Goal: Task Accomplishment & Management: Check status

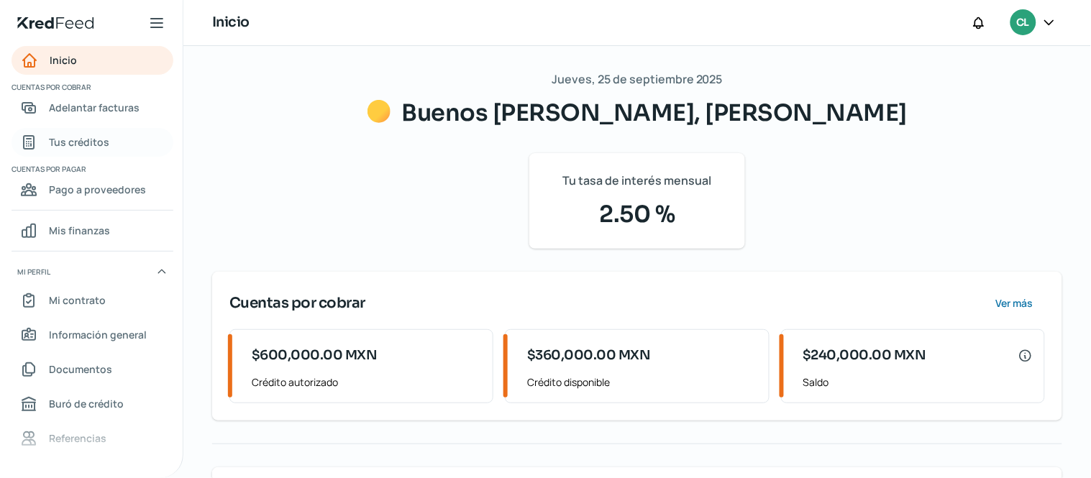
click at [96, 140] on span "Tus créditos" at bounding box center [79, 142] width 60 height 18
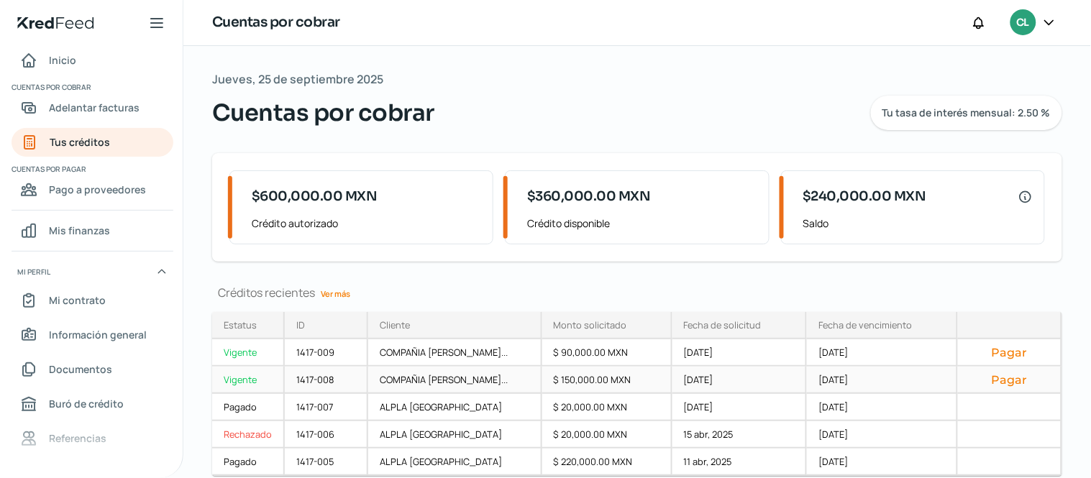
click at [1030, 383] on button "Pagar" at bounding box center [1009, 380] width 80 height 14
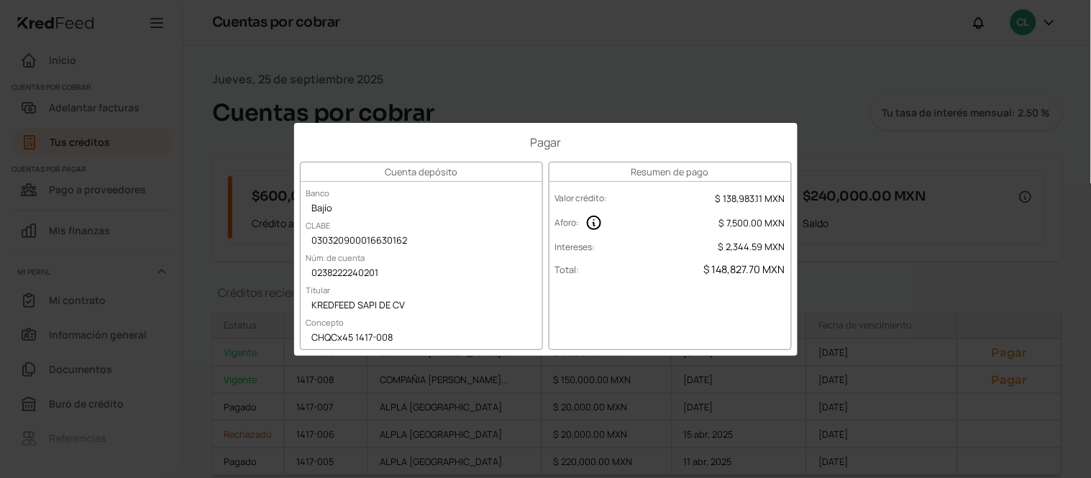
click at [938, 224] on div "Pagar Cuenta depósito Banco Bajío [PERSON_NAME] 030320900016630162 Núm. de cuen…" at bounding box center [545, 239] width 1091 height 478
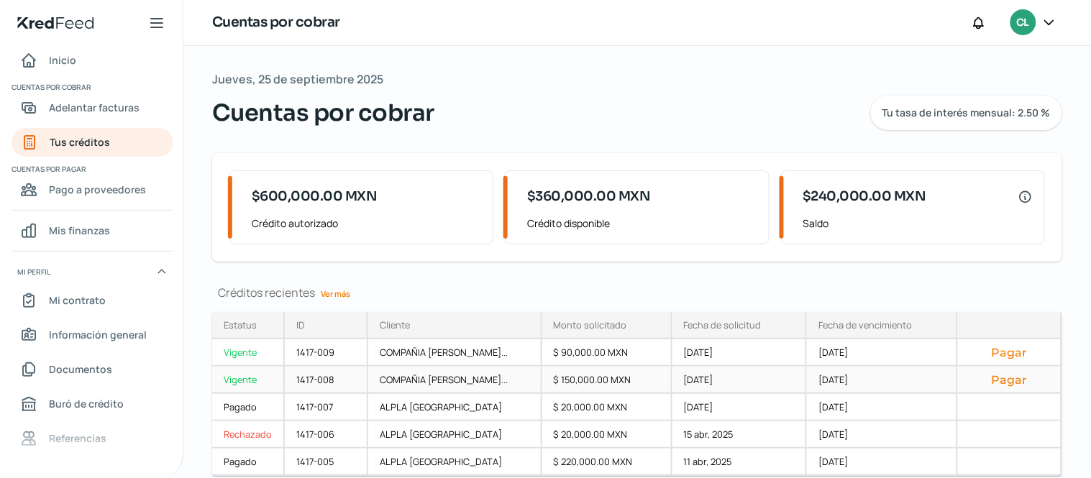
click at [225, 384] on div "Vigente" at bounding box center [248, 380] width 73 height 27
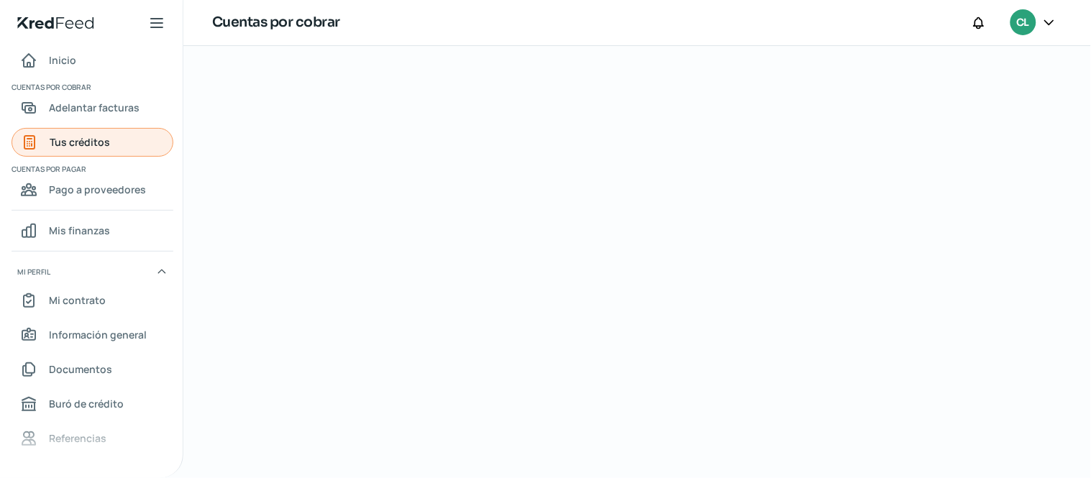
click at [69, 146] on span "Tus créditos" at bounding box center [80, 142] width 60 height 18
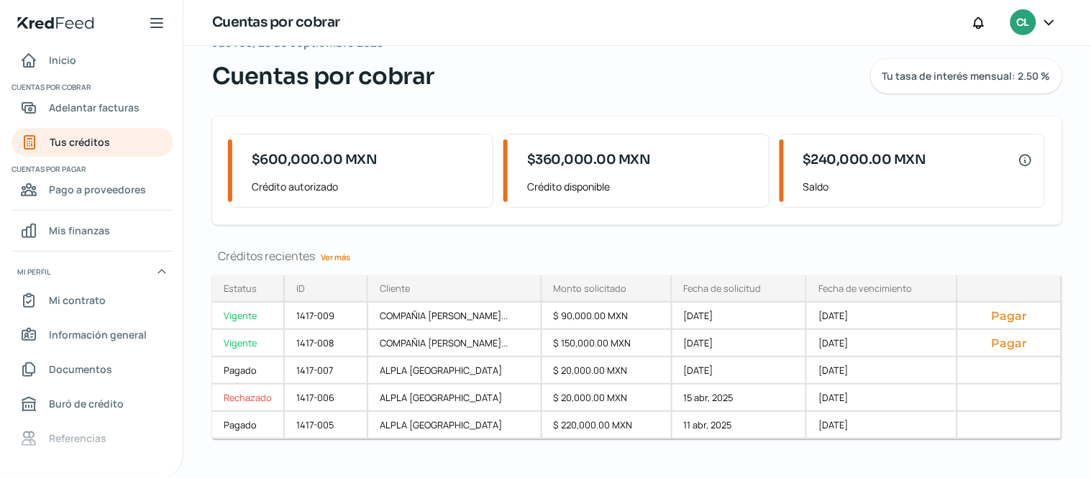
scroll to position [54, 0]
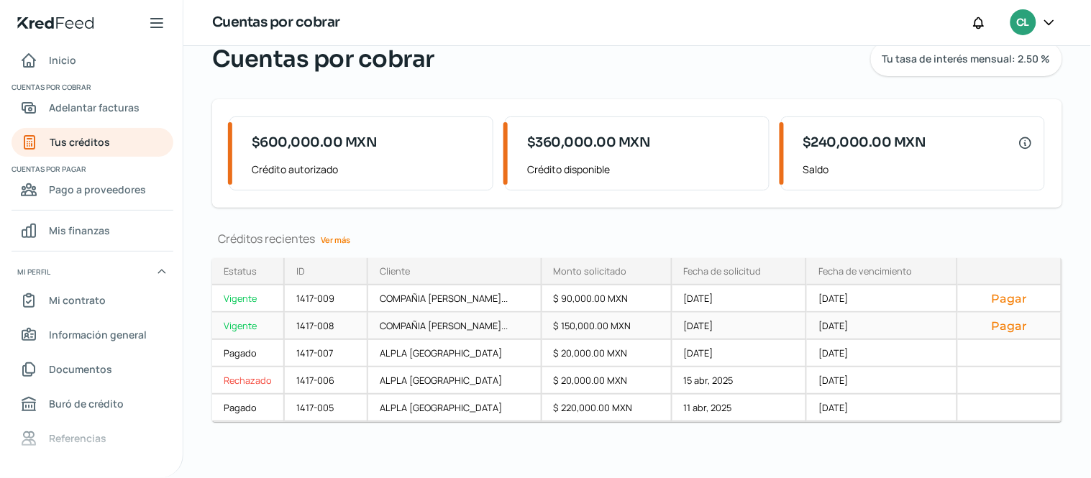
click at [237, 324] on div "Vigente" at bounding box center [248, 326] width 73 height 27
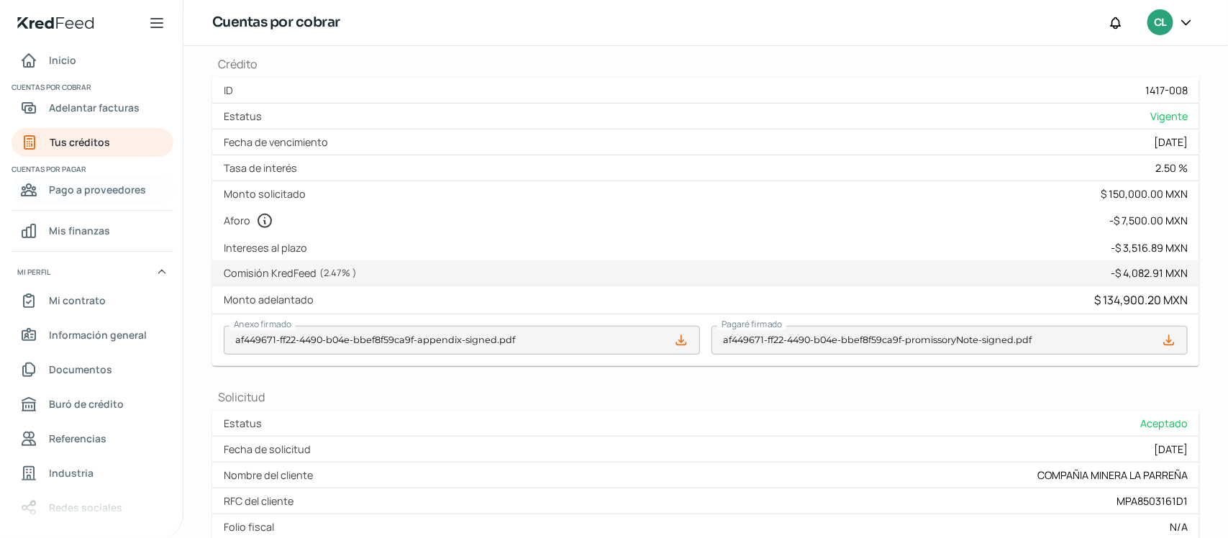
scroll to position [31, 0]
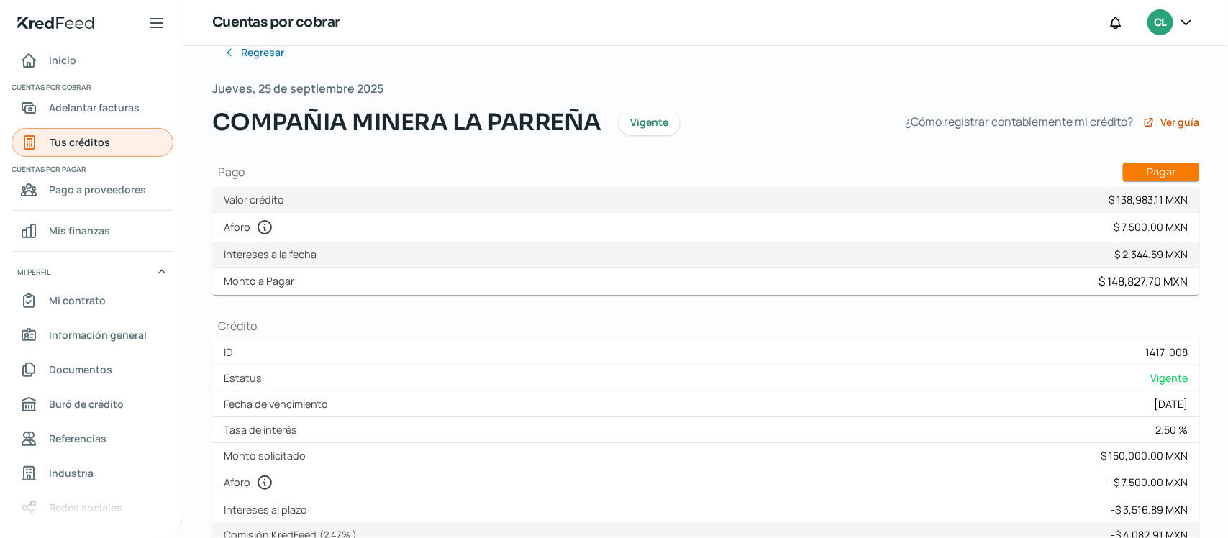
click at [80, 144] on span "Tus créditos" at bounding box center [80, 142] width 60 height 18
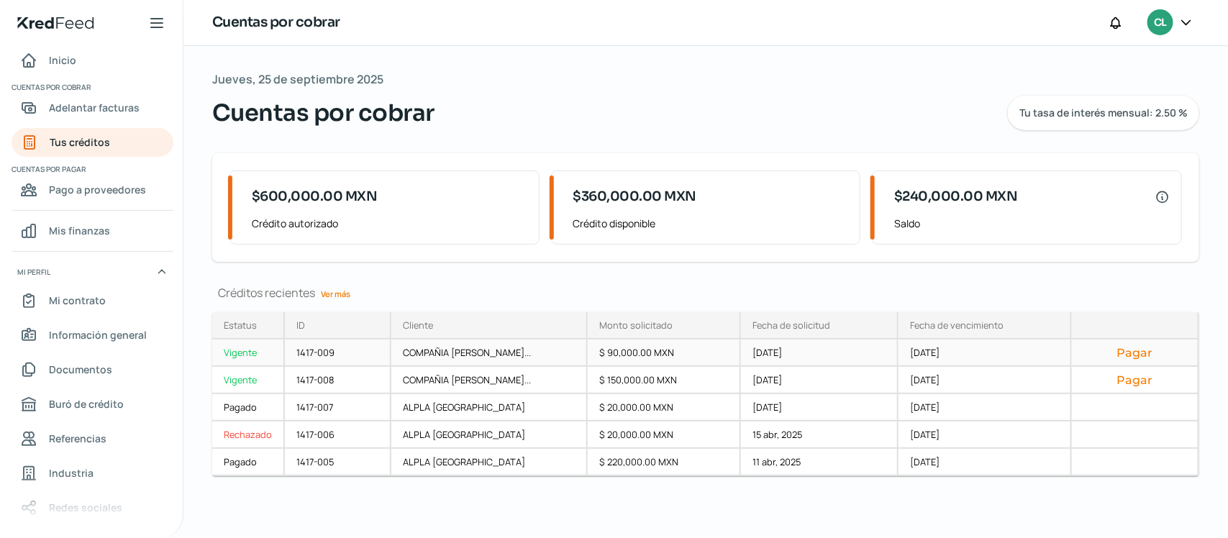
click at [1090, 356] on button "Pagar" at bounding box center [1134, 352] width 103 height 14
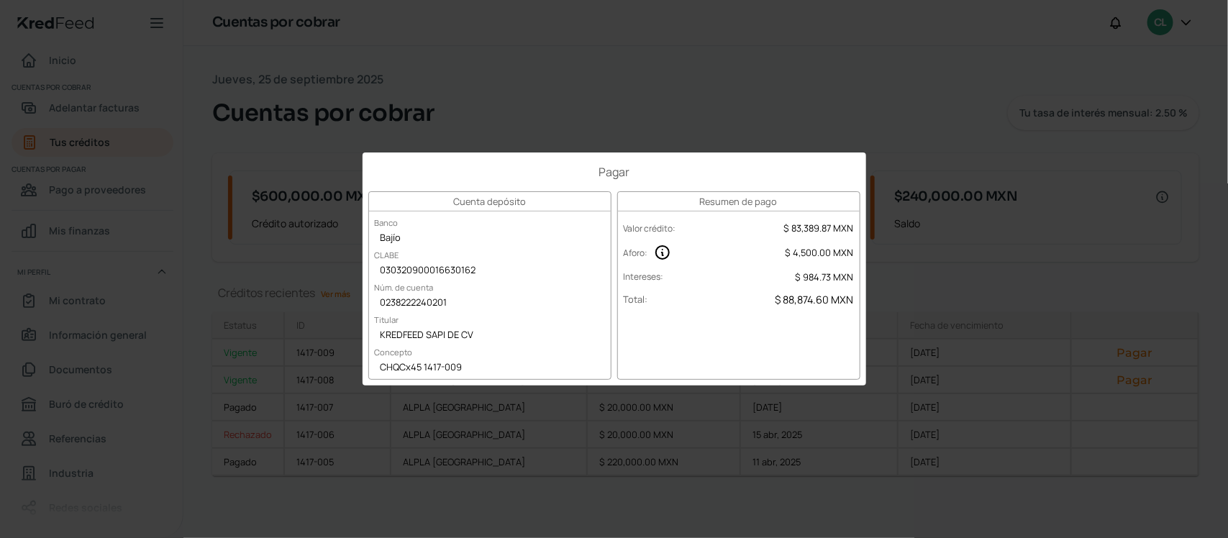
click at [642, 93] on div "Pagar Cuenta depósito Banco Bajío [PERSON_NAME] 030320900016630162 Núm. de cuen…" at bounding box center [614, 269] width 1228 height 538
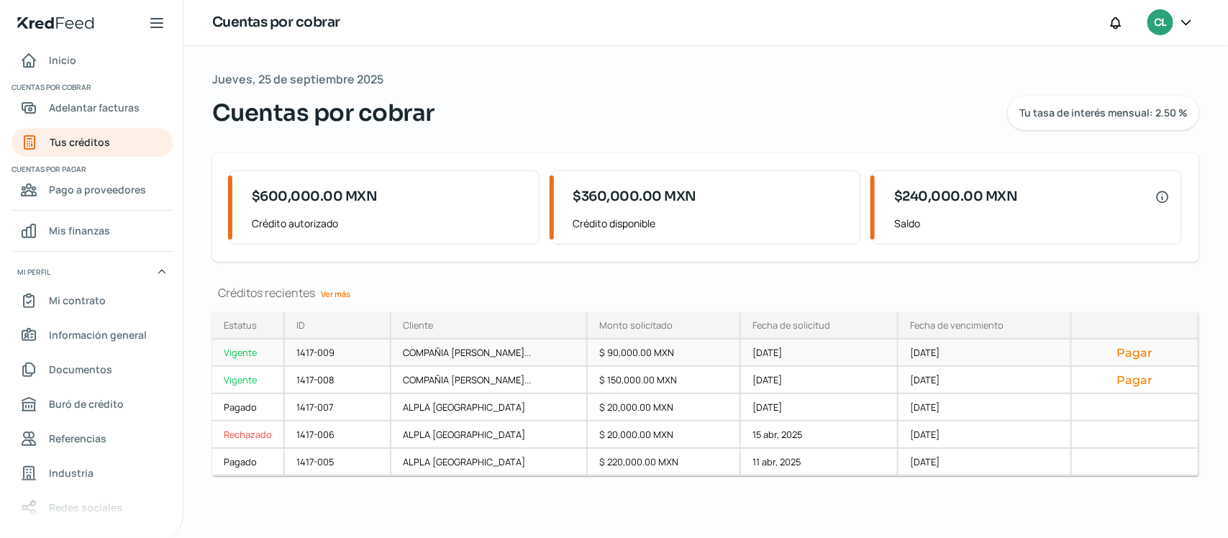
click at [242, 356] on div "Vigente" at bounding box center [248, 352] width 73 height 27
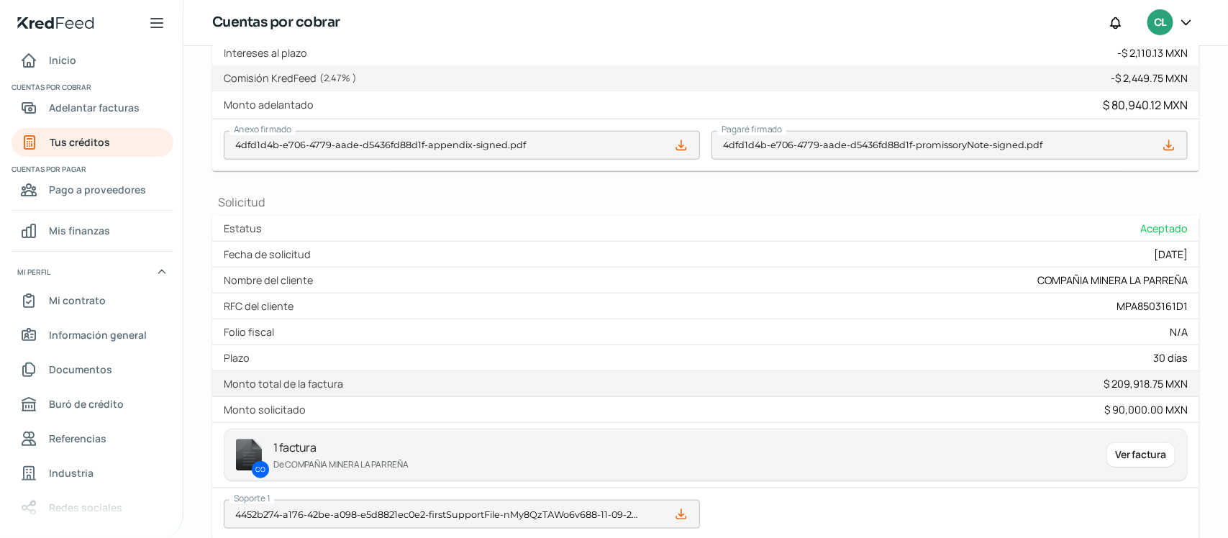
scroll to position [539, 0]
